Goal: Use online tool/utility: Utilize a website feature to perform a specific function

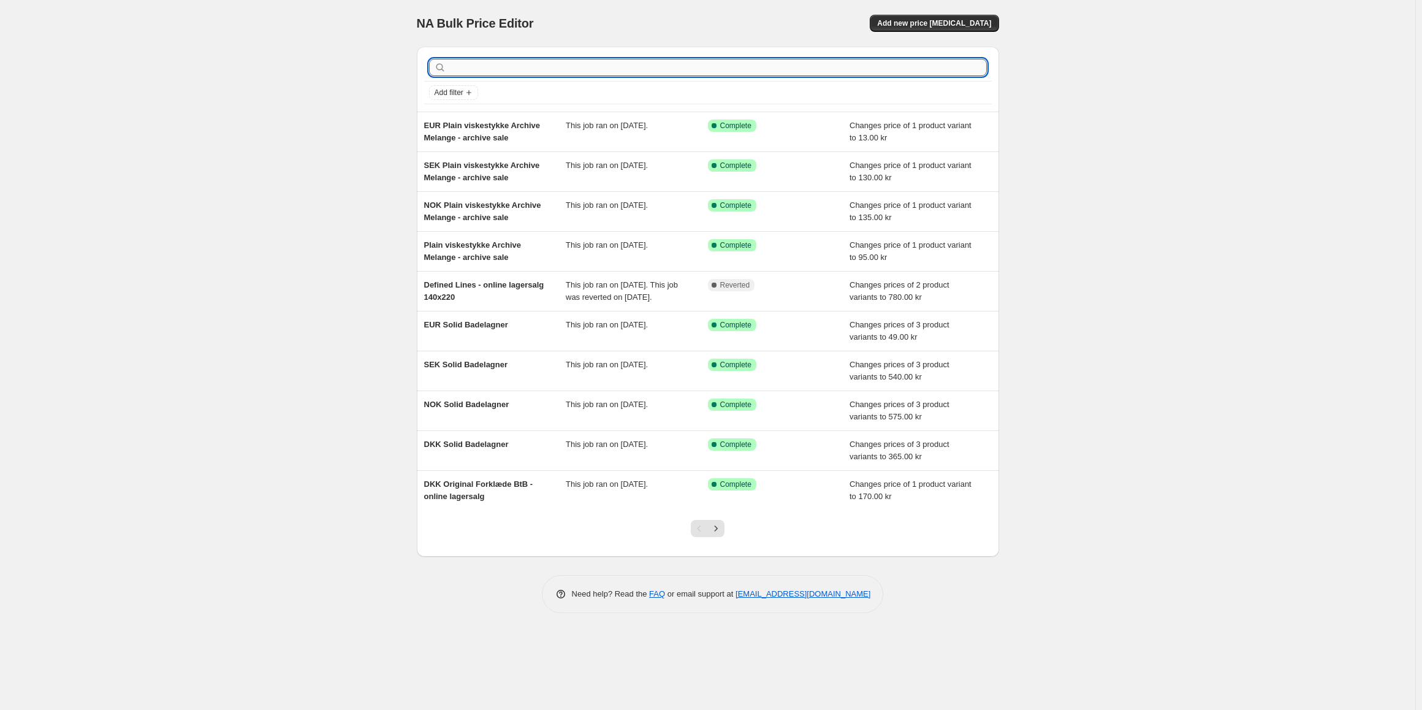
click at [579, 67] on input "text" at bounding box center [718, 67] width 538 height 17
type input "[PERSON_NAME]"
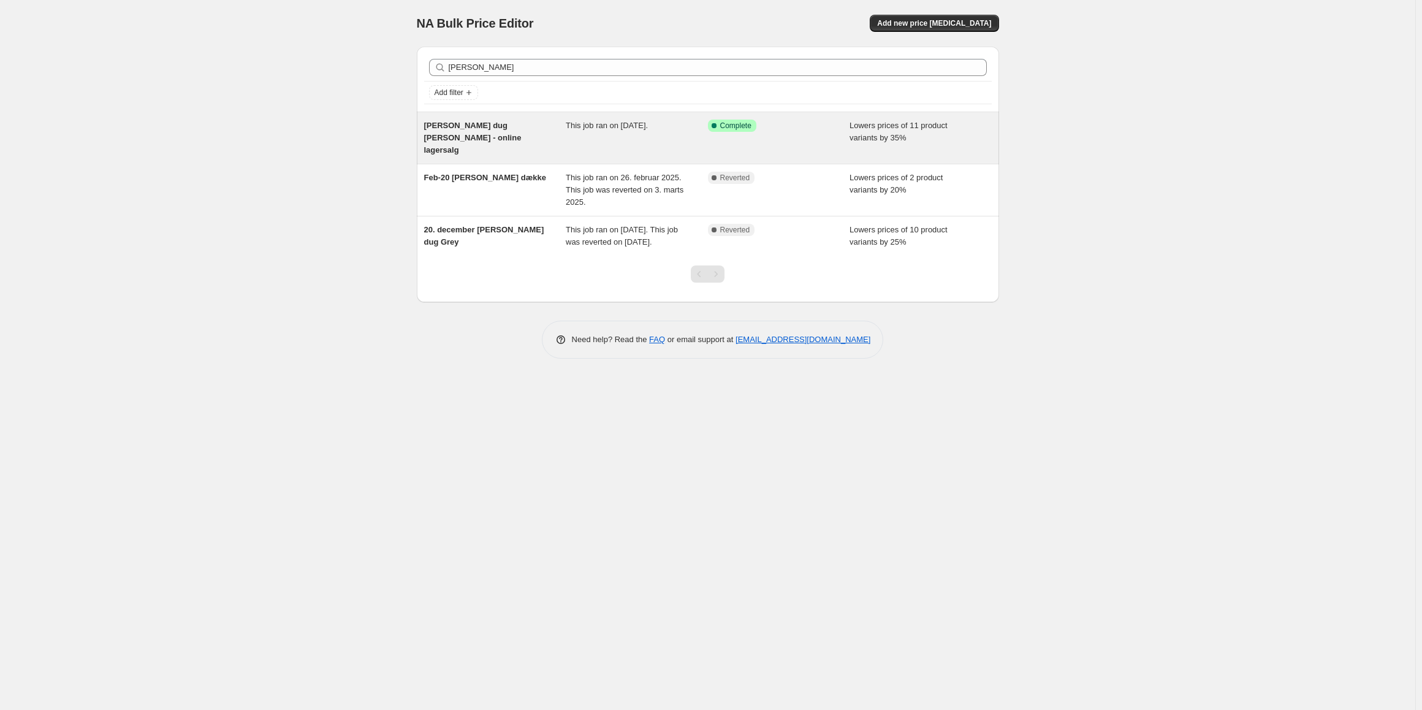
click at [535, 136] on div "[PERSON_NAME] dug [PERSON_NAME] - online lagersalg" at bounding box center [495, 137] width 142 height 37
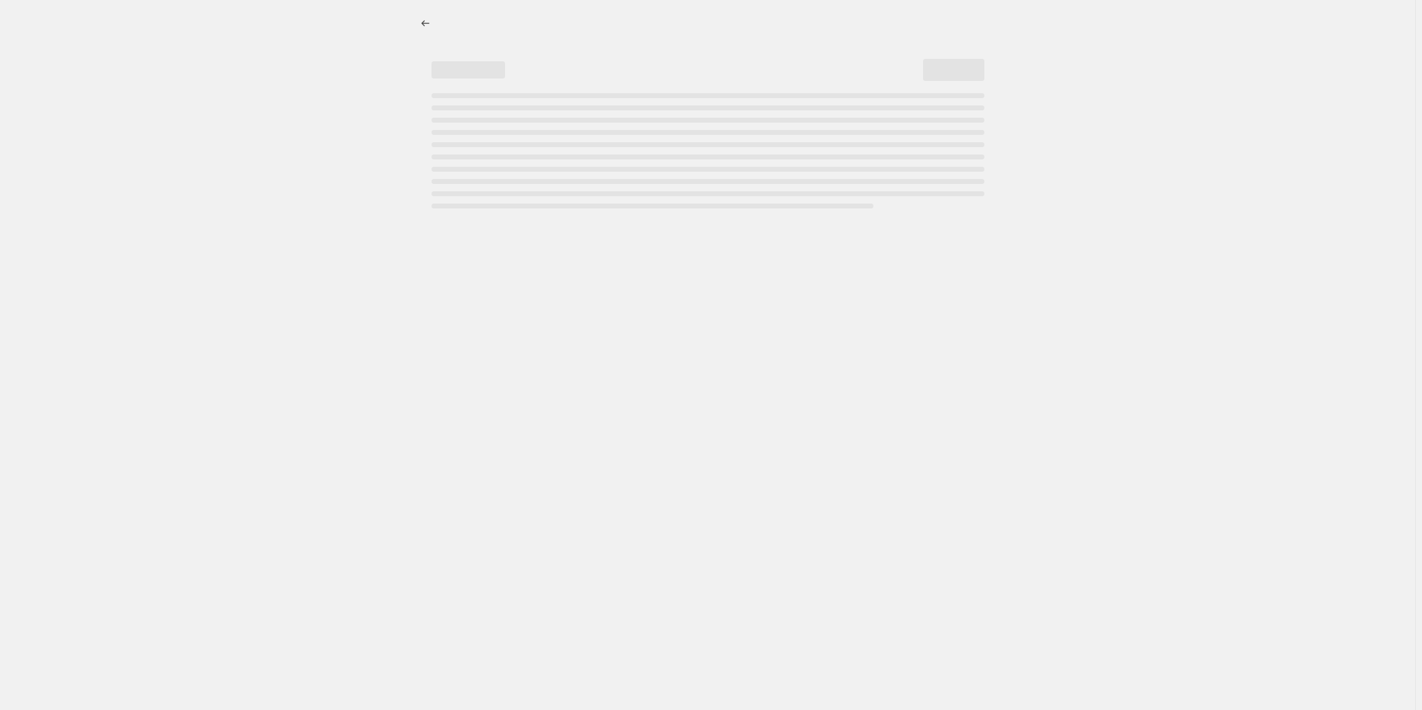
select select "percentage"
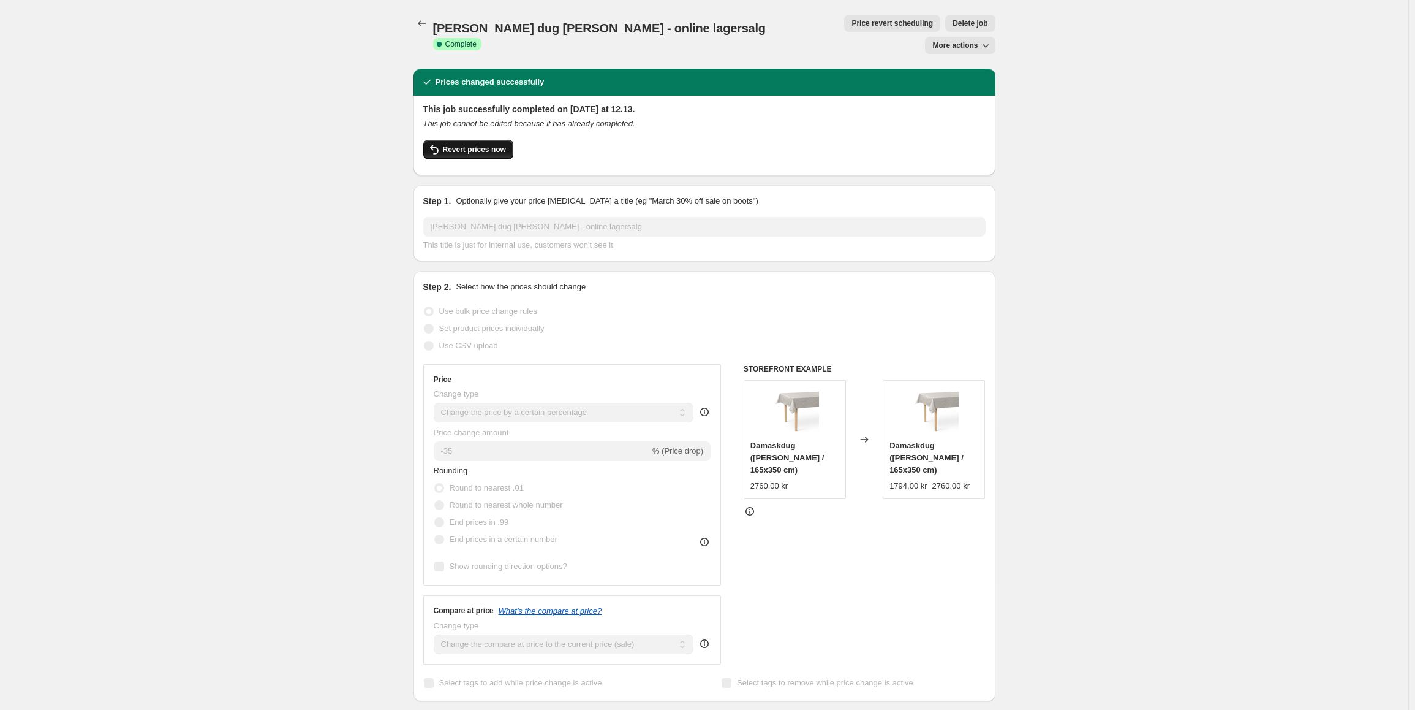
click at [484, 145] on span "Revert prices now" at bounding box center [474, 150] width 63 height 10
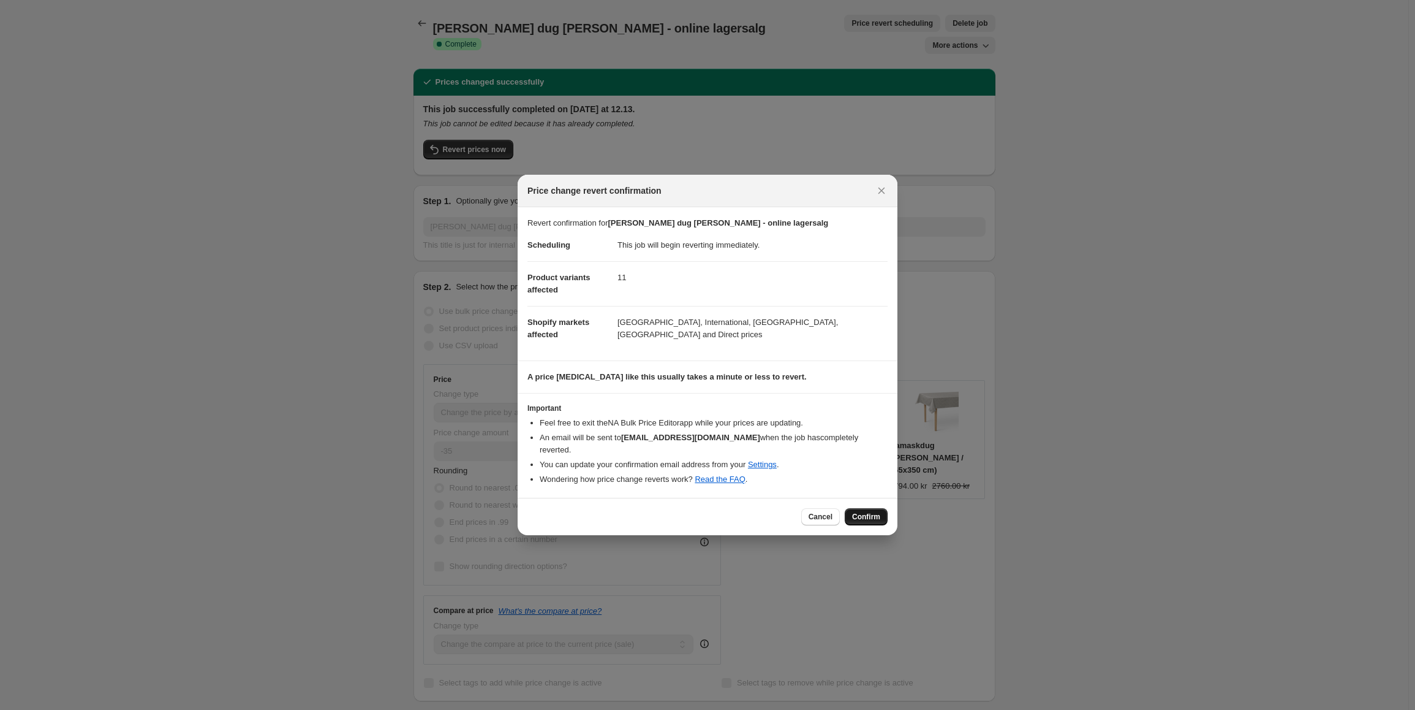
click at [882, 510] on button "Confirm" at bounding box center [866, 516] width 43 height 17
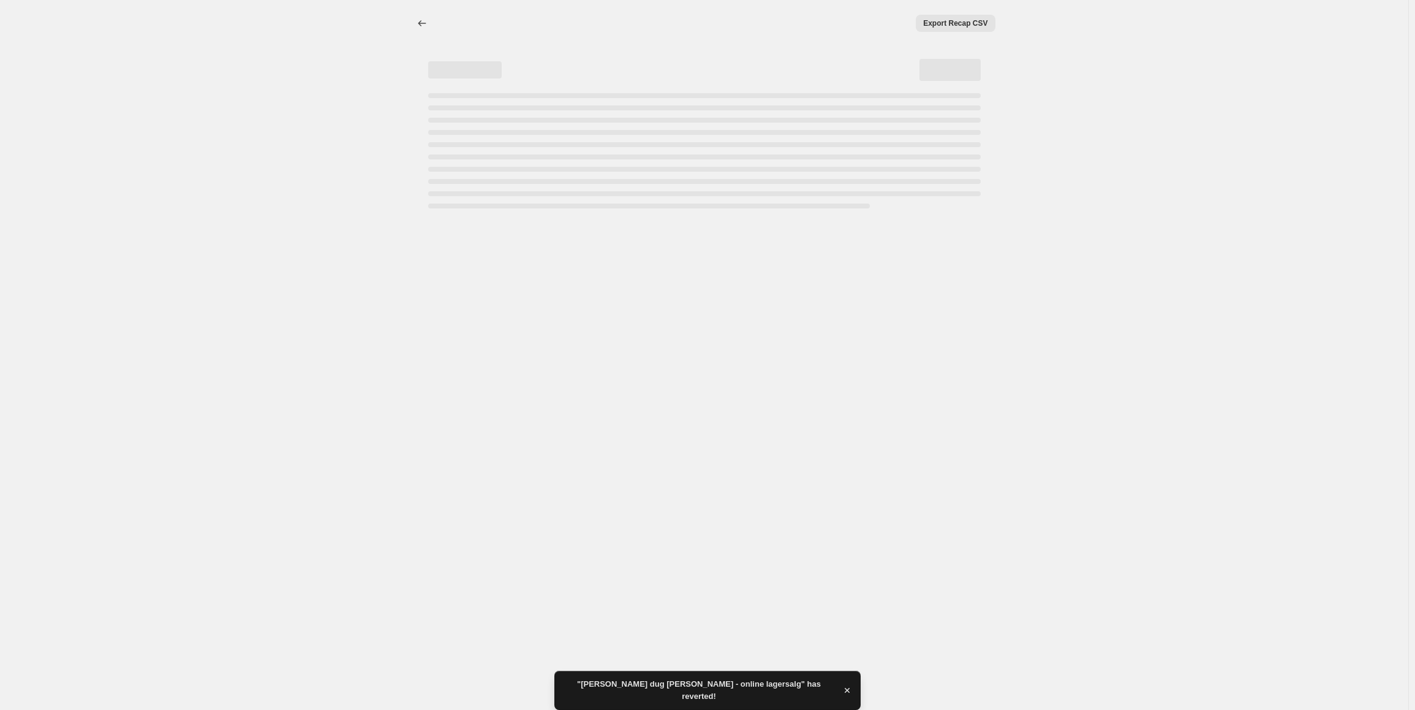
select select "percentage"
